Goal: Find specific page/section: Find specific page/section

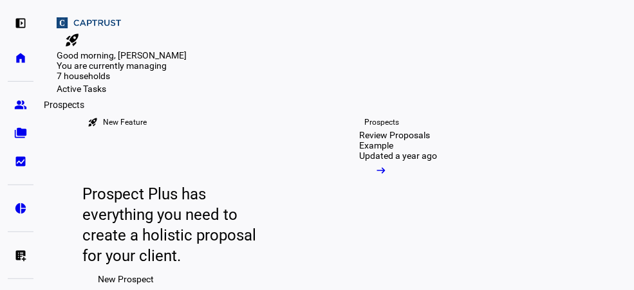
click at [21, 104] on eth-mat-symbol "group" at bounding box center [20, 104] width 13 height 13
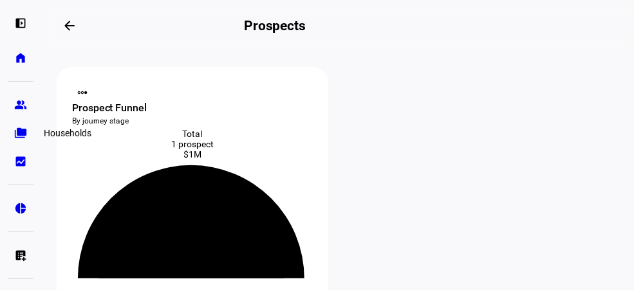
click at [21, 135] on eth-mat-symbol "folder_copy" at bounding box center [20, 133] width 13 height 13
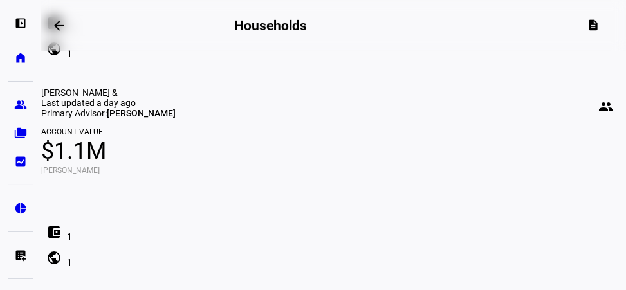
scroll to position [263, 0]
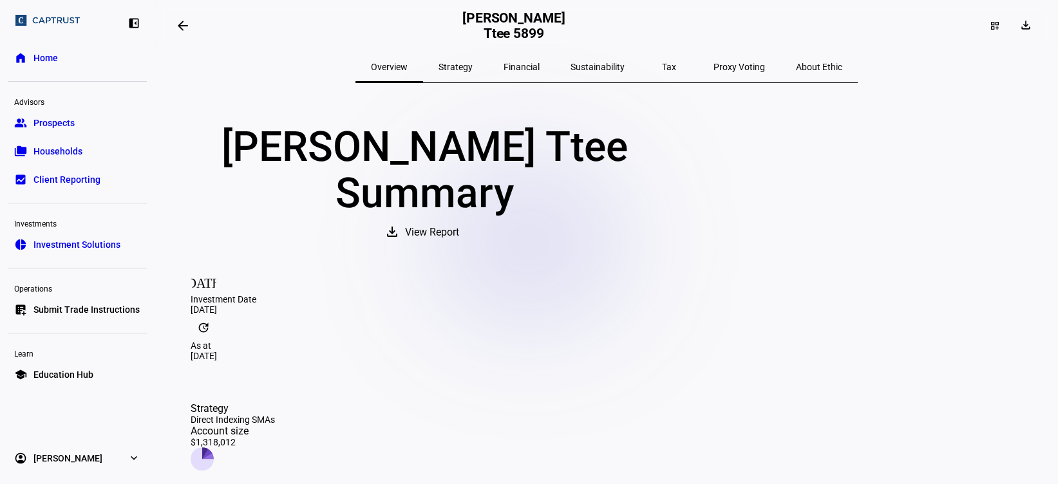
click at [61, 145] on span "Households" at bounding box center [57, 151] width 49 height 13
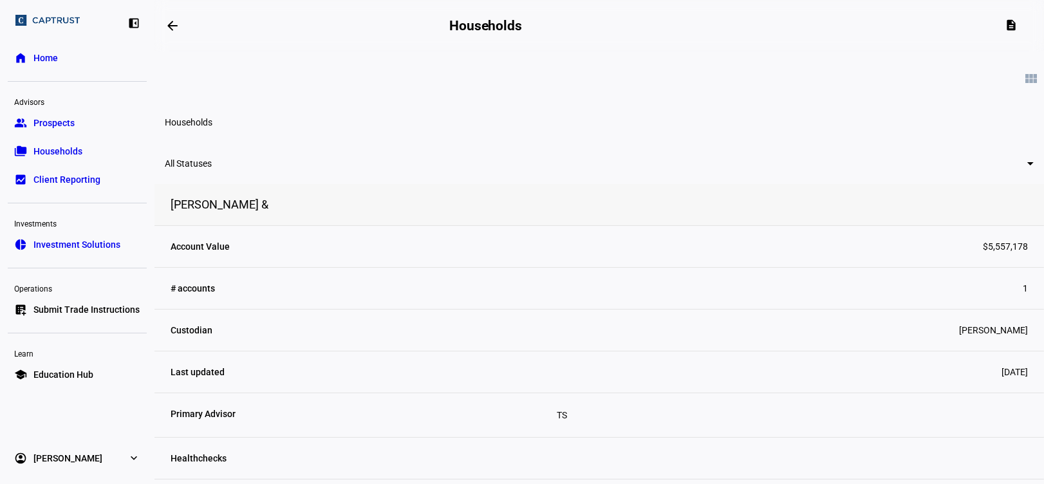
click at [56, 45] on link "home Home" at bounding box center [77, 58] width 139 height 26
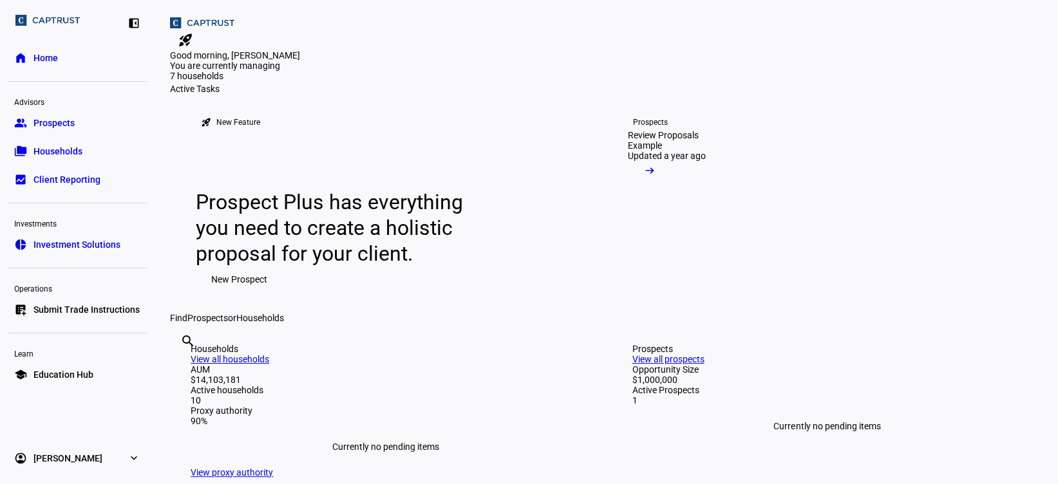
click at [57, 145] on span "Households" at bounding box center [57, 151] width 49 height 13
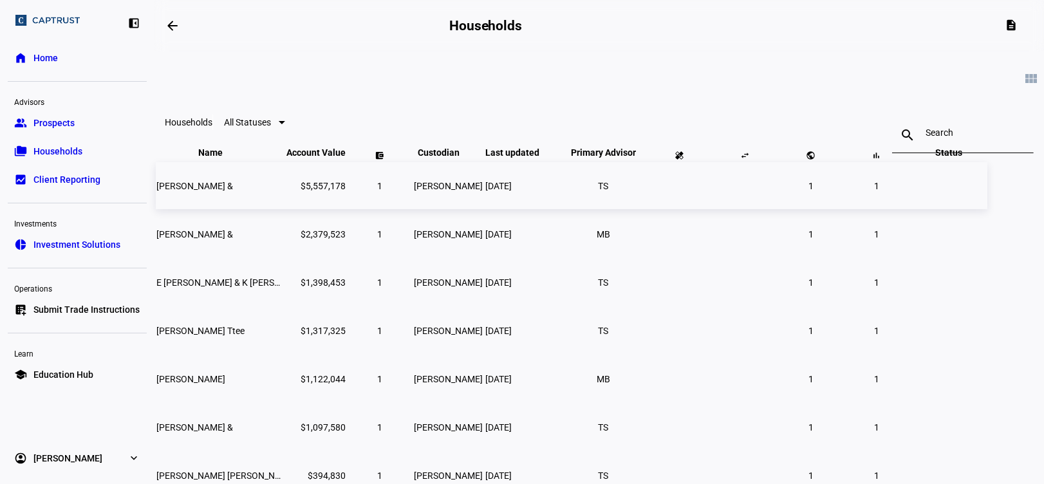
click at [233, 191] on span "[PERSON_NAME] &" at bounding box center [194, 186] width 77 height 10
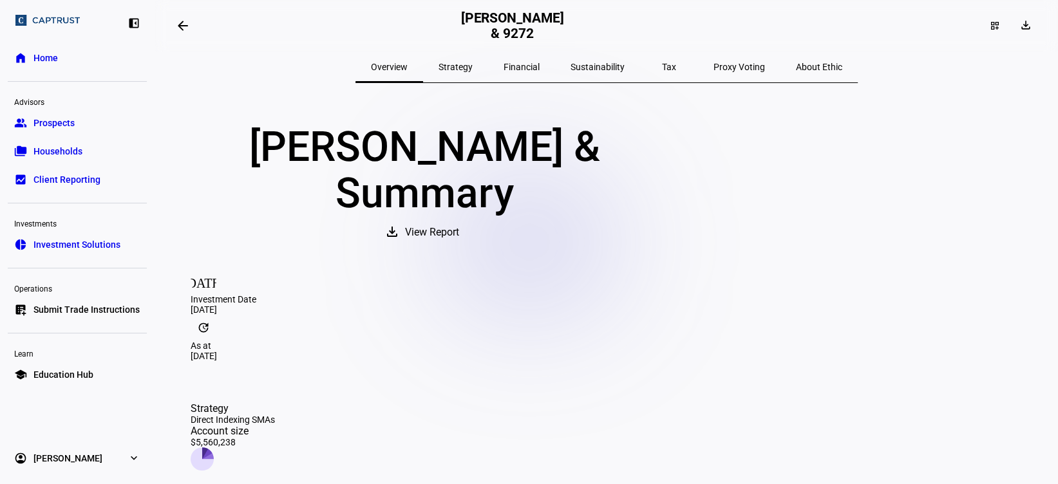
click at [662, 72] on span "Tax" at bounding box center [669, 67] width 14 height 31
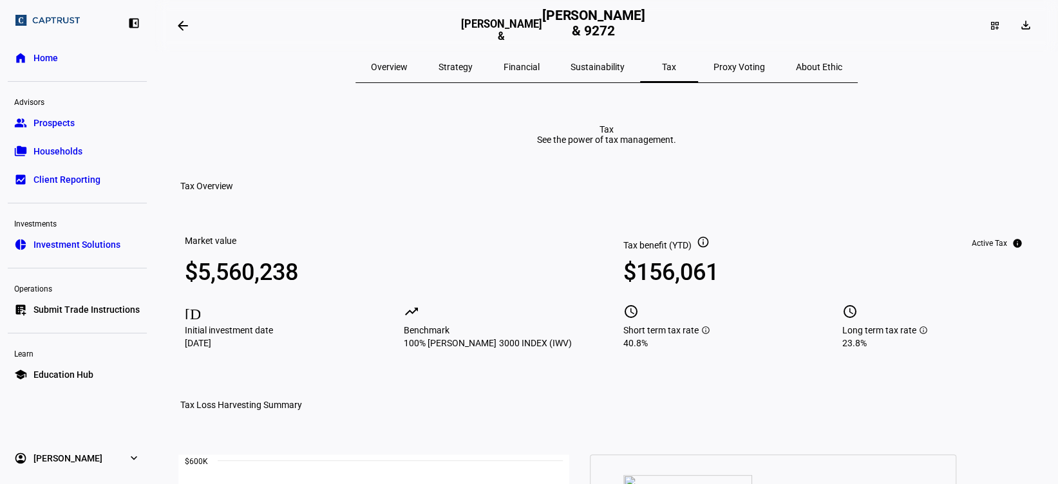
click at [408, 63] on span "Overview" at bounding box center [389, 66] width 37 height 9
